Goal: Book appointment/travel/reservation

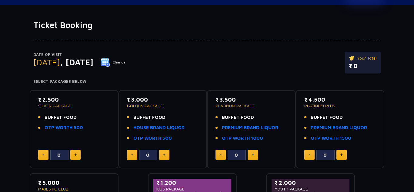
scroll to position [26, 0]
click at [73, 152] on button at bounding box center [75, 155] width 10 height 10
click at [41, 155] on button at bounding box center [43, 155] width 10 height 10
type input "0"
click at [165, 156] on img at bounding box center [164, 154] width 3 height 3
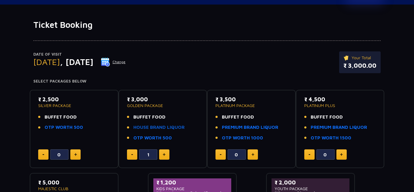
click at [158, 129] on link "HOUSE BRAND LIQUOR" at bounding box center [158, 127] width 51 height 7
click at [132, 154] on button at bounding box center [132, 155] width 10 height 10
type input "0"
click at [247, 140] on link "OTP WORTH 1000" at bounding box center [242, 138] width 41 height 7
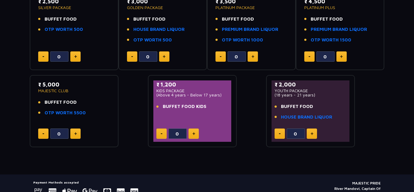
scroll to position [124, 0]
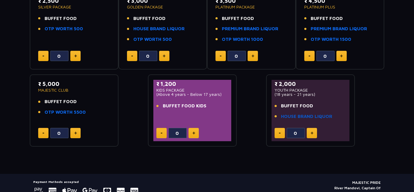
click at [313, 118] on link "HOUSE BRAND LIQUOR" at bounding box center [306, 116] width 51 height 7
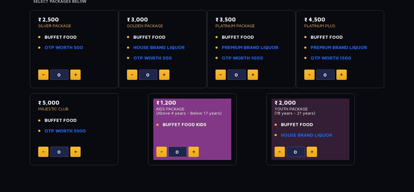
scroll to position [104, 0]
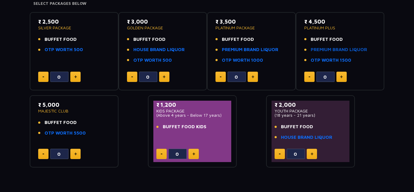
click at [325, 51] on link "PREMIUM BRAND LIQUOR" at bounding box center [338, 49] width 56 height 7
